Goal: Navigation & Orientation: Find specific page/section

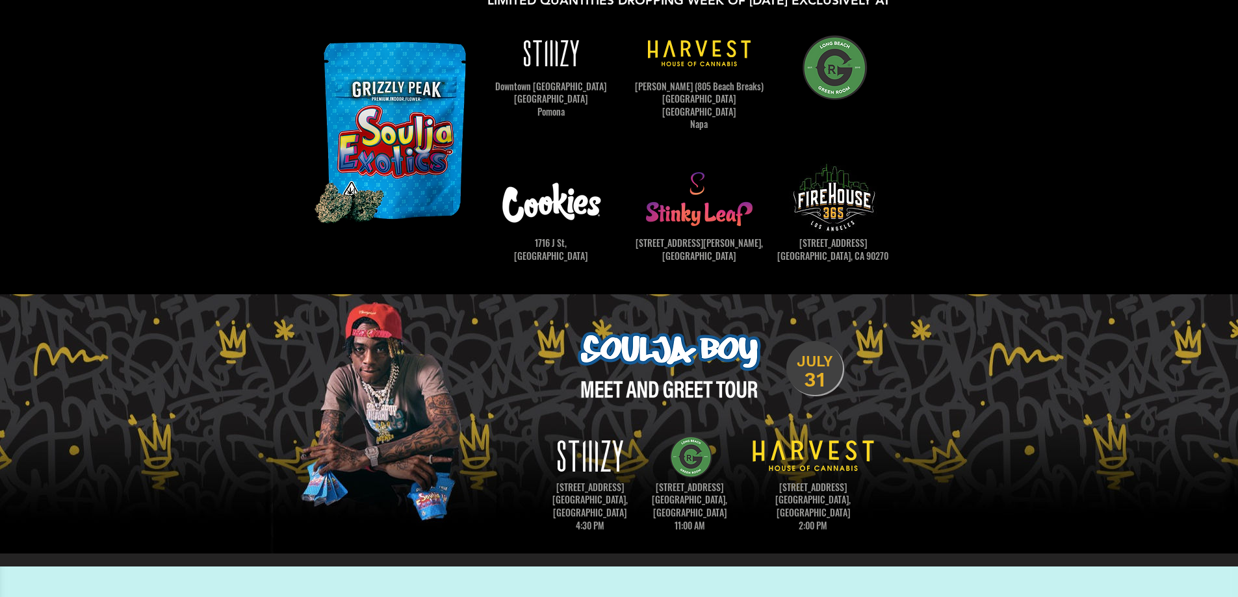
scroll to position [520, 0]
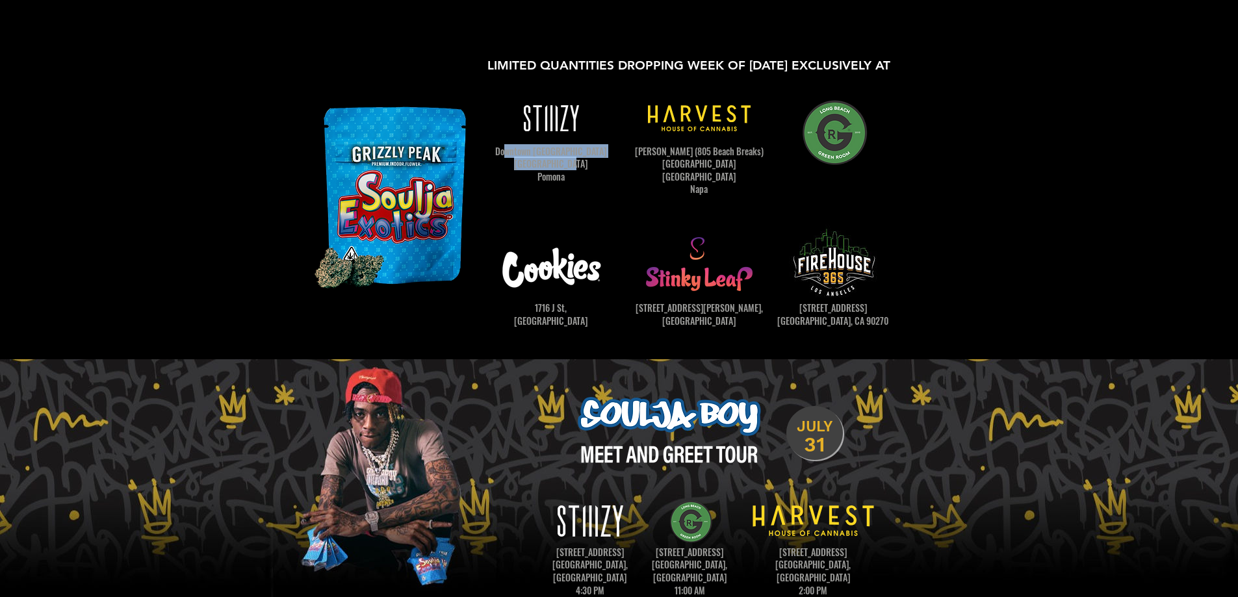
drag, startPoint x: 519, startPoint y: 150, endPoint x: 651, endPoint y: 155, distance: 131.4
click at [606, 164] on p "Downtown [GEOGRAPHIC_DATA] [GEOGRAPHIC_DATA] [GEOGRAPHIC_DATA]" at bounding box center [551, 164] width 143 height 38
click at [671, 153] on span "[PERSON_NAME] (805 Beach Breaks) [GEOGRAPHIC_DATA] [GEOGRAPHIC_DATA] [GEOGRAPHI…" at bounding box center [699, 170] width 129 height 52
drag, startPoint x: 649, startPoint y: 153, endPoint x: 722, endPoint y: 196, distance: 85.1
click at [722, 196] on div "Premium Indoor Grown 🍀🍀🔥💨 [PERSON_NAME] is the 1st Rapper to have 🍀🍀🔥💨 Grown in…" at bounding box center [619, 406] width 1238 height 1655
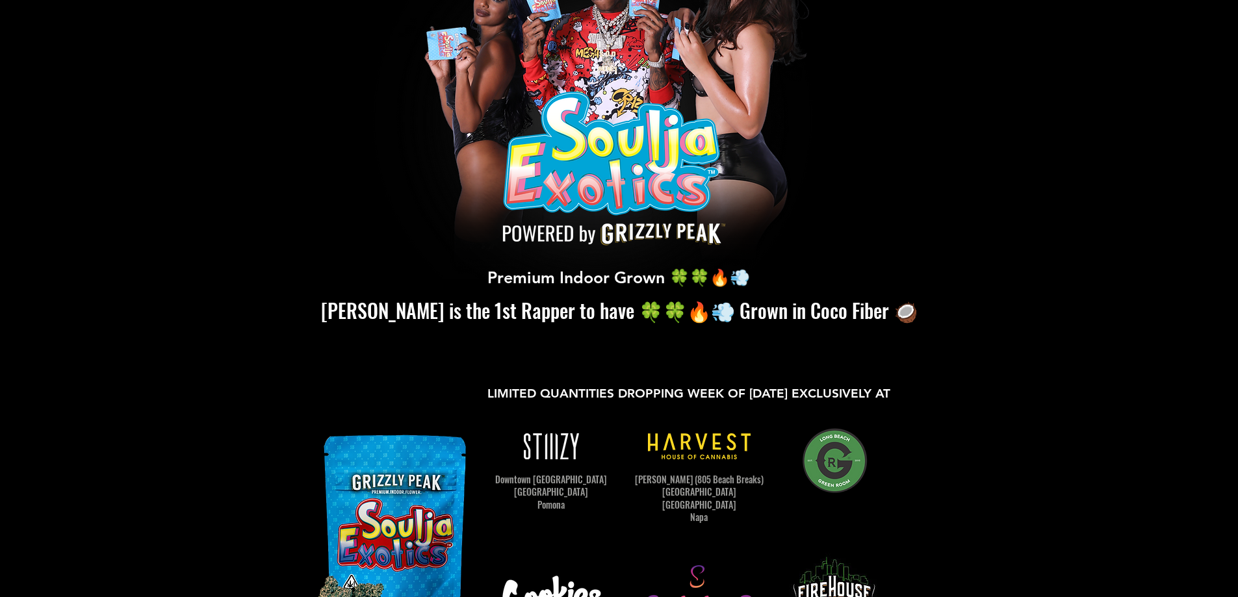
scroll to position [0, 0]
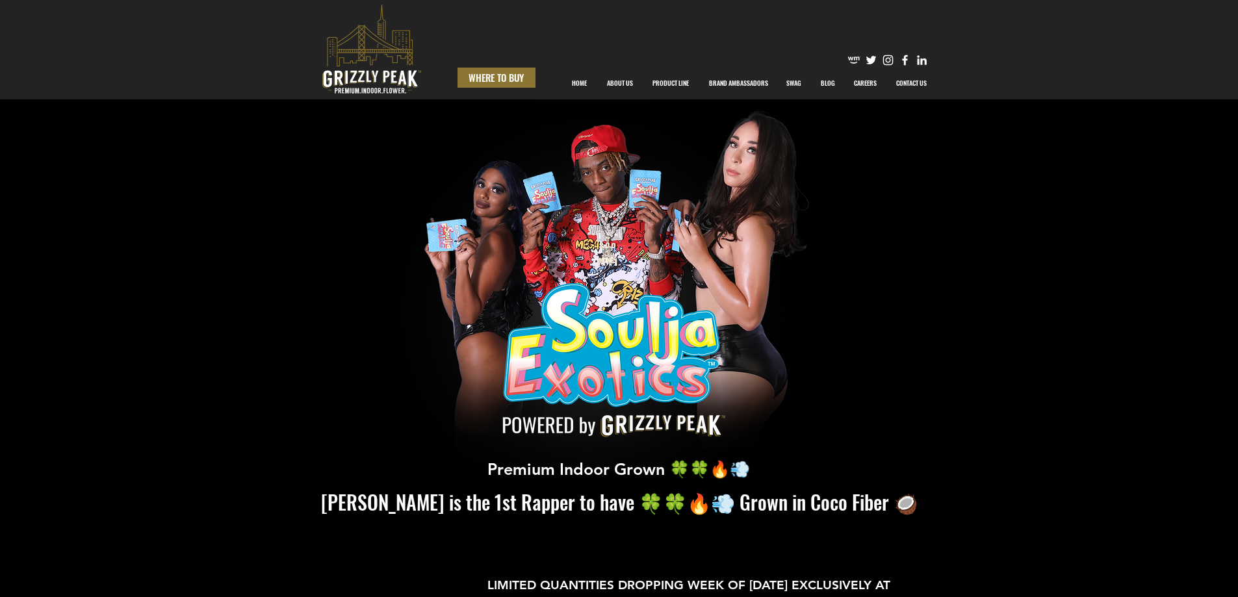
click at [469, 80] on span "WHERE TO BUY" at bounding box center [496, 78] width 55 height 14
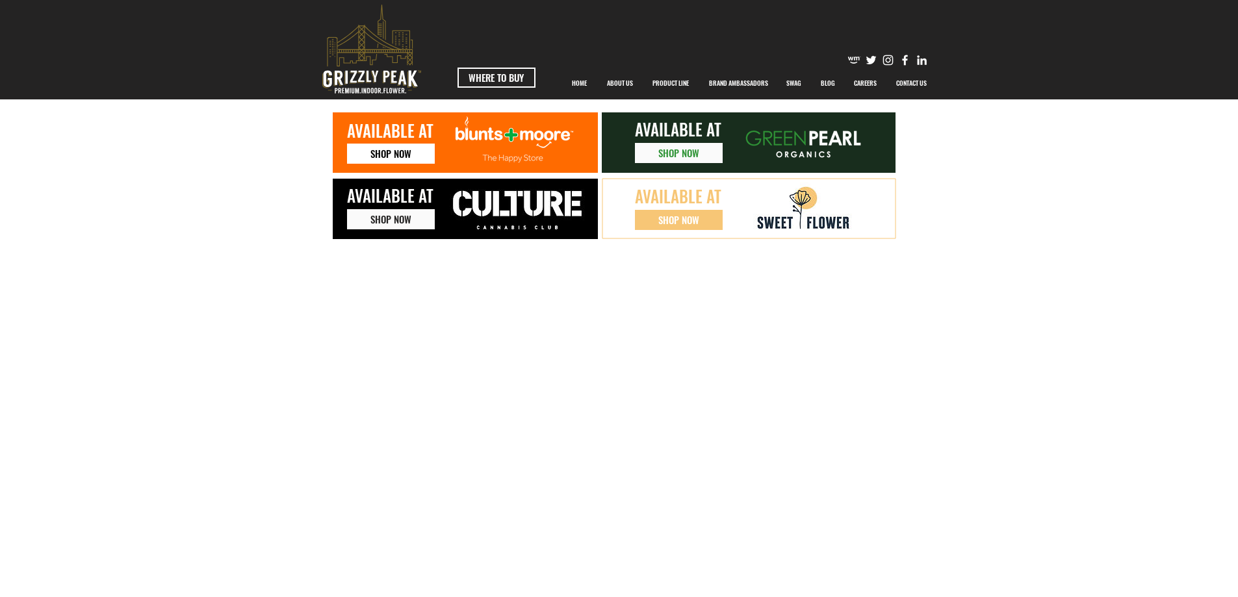
click at [404, 157] on span "SHOP NOW" at bounding box center [391, 154] width 41 height 14
click at [681, 158] on span "SHOP NOW" at bounding box center [678, 153] width 41 height 14
click at [476, 81] on span "WHERE TO BUY" at bounding box center [496, 78] width 55 height 14
click at [501, 78] on span "WHERE TO BUY" at bounding box center [496, 78] width 55 height 14
click at [502, 79] on span "WHERE TO BUY" at bounding box center [496, 78] width 55 height 14
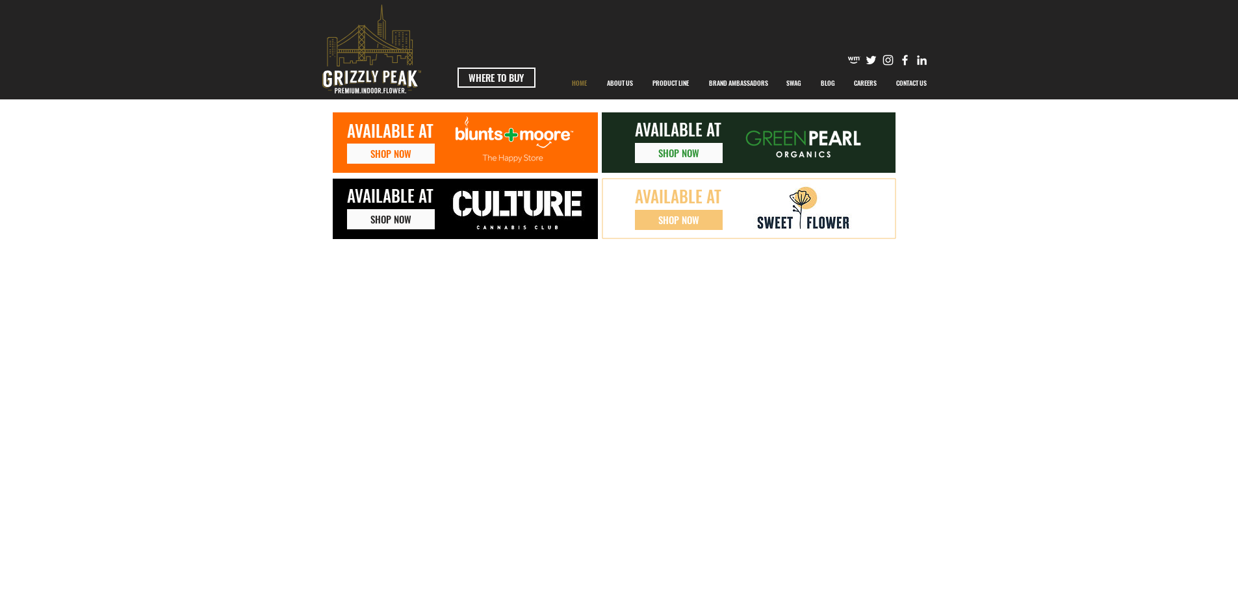
click at [590, 81] on p "HOME" at bounding box center [580, 83] width 28 height 33
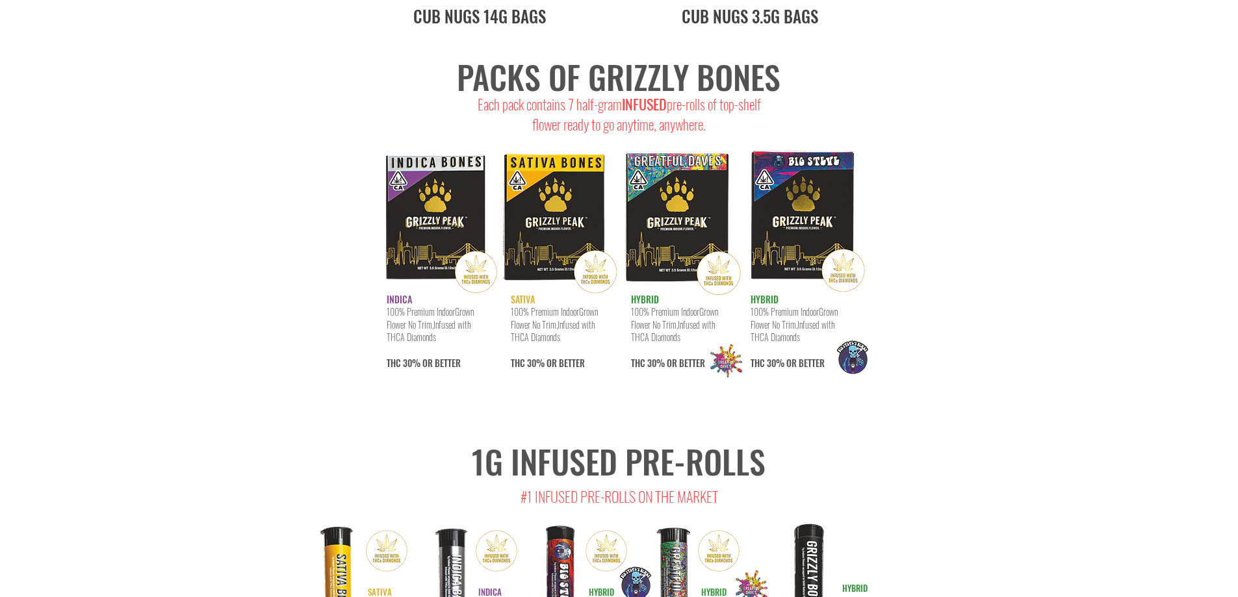
scroll to position [1820, 0]
